Goal: Information Seeking & Learning: Learn about a topic

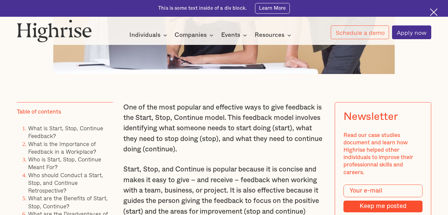
scroll to position [402, 0]
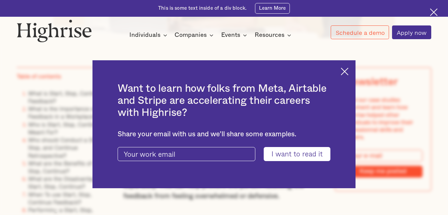
click at [345, 73] on img at bounding box center [344, 72] width 8 height 8
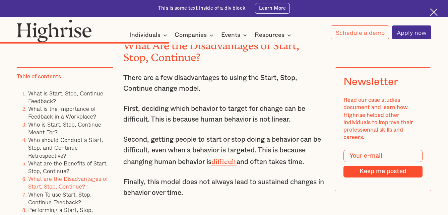
scroll to position [2343, 0]
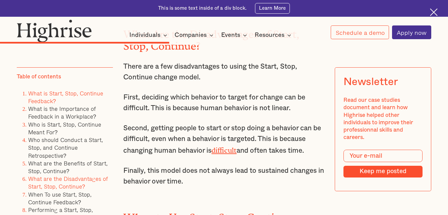
click at [63, 96] on link "What is Start, Stop, Continue Feedback?" at bounding box center [65, 97] width 75 height 16
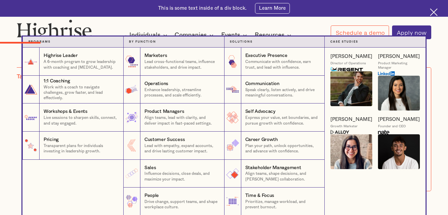
scroll to position [887, 0]
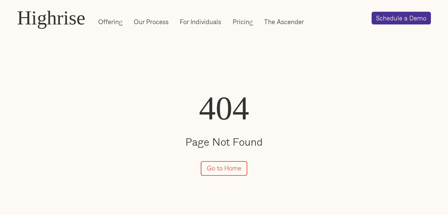
click at [227, 177] on div "404 Page Not Found Go to Home" at bounding box center [224, 134] width 448 height 193
click at [227, 176] on link "Go to Home" at bounding box center [224, 168] width 46 height 15
click at [224, 172] on link "Go to Home" at bounding box center [224, 168] width 46 height 15
